Goal: Obtain resource: Download file/media

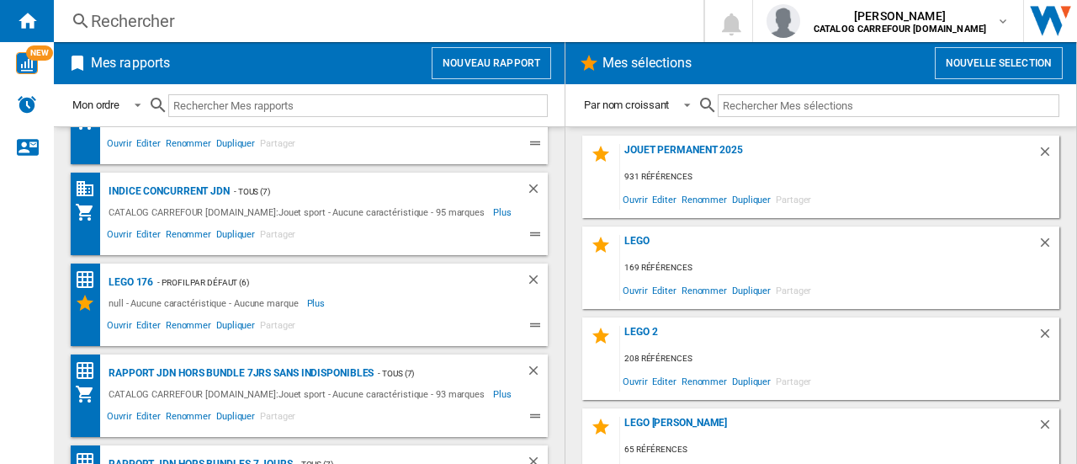
scroll to position [117, 0]
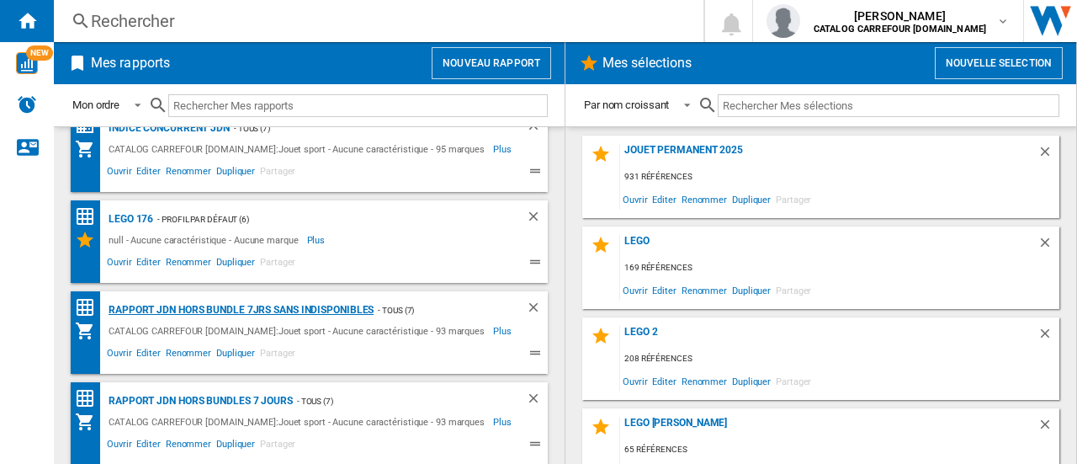
click at [217, 309] on div "Rapport JDN Hors bundle 7Jrs sans indisponibles" at bounding box center [238, 310] width 269 height 21
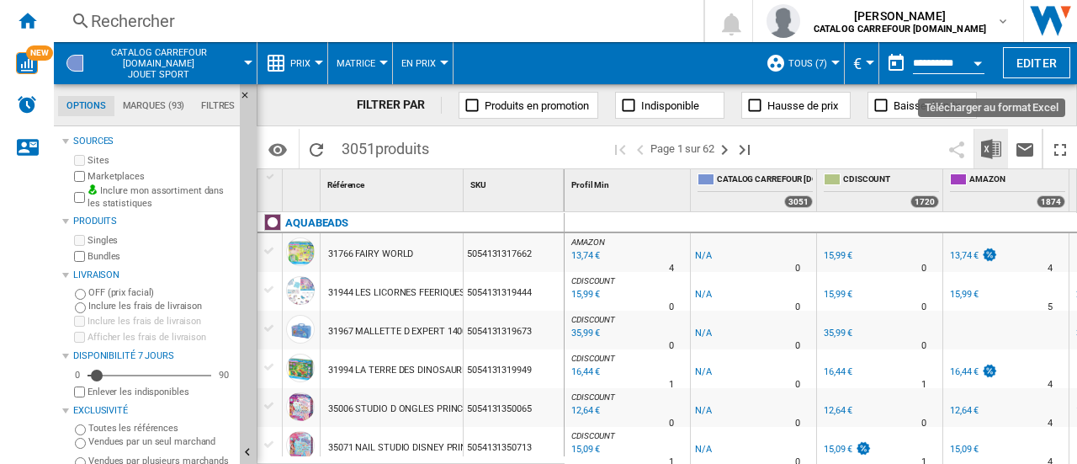
click at [993, 147] on img "Télécharger au format Excel" at bounding box center [991, 149] width 20 height 20
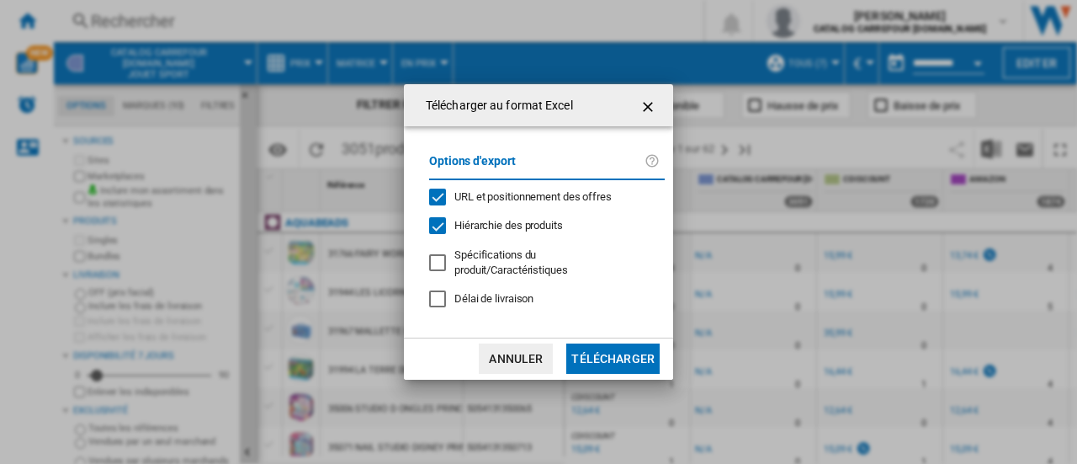
click at [609, 358] on button "Télécharger" at bounding box center [612, 358] width 93 height 30
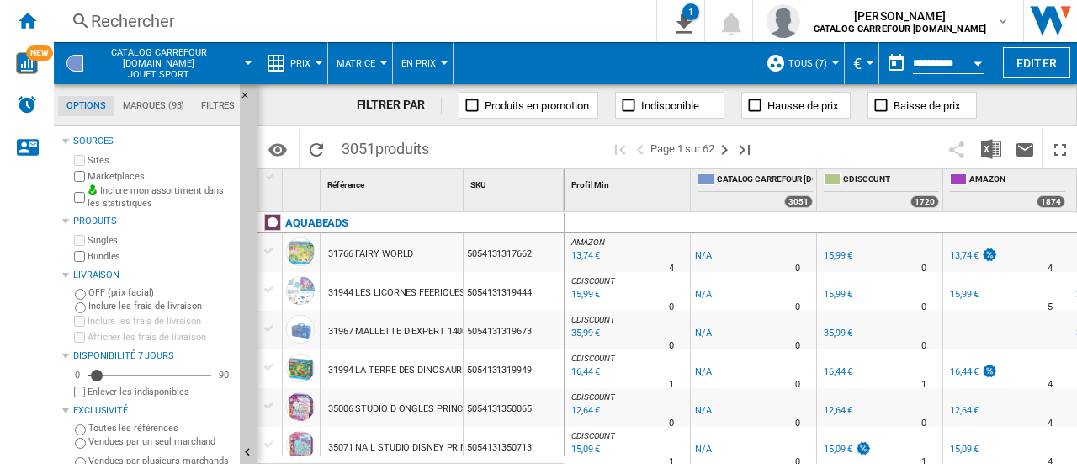
click at [265, 16] on div "Rechercher" at bounding box center [352, 21] width 522 height 24
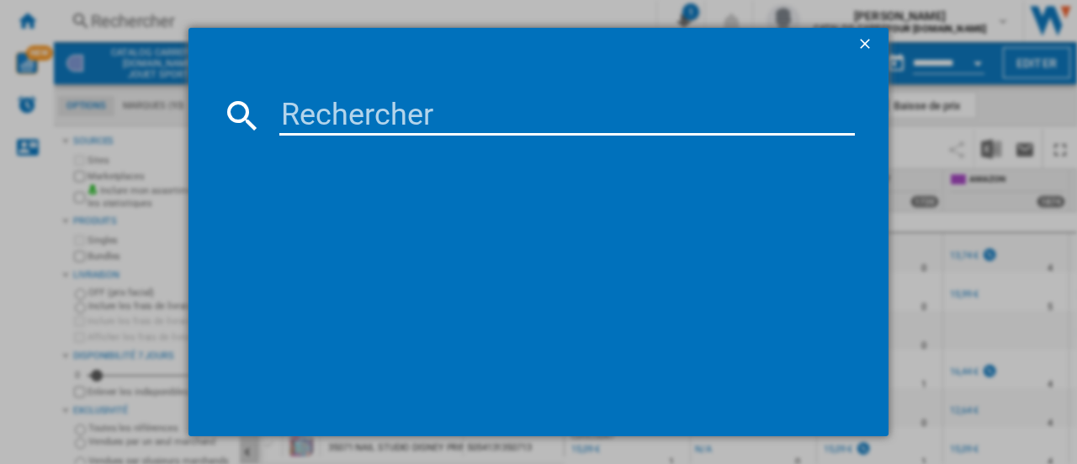
click at [308, 114] on input at bounding box center [567, 115] width 576 height 40
paste input "5702017866956"
type input "5702017866956"
